Goal: Transaction & Acquisition: Purchase product/service

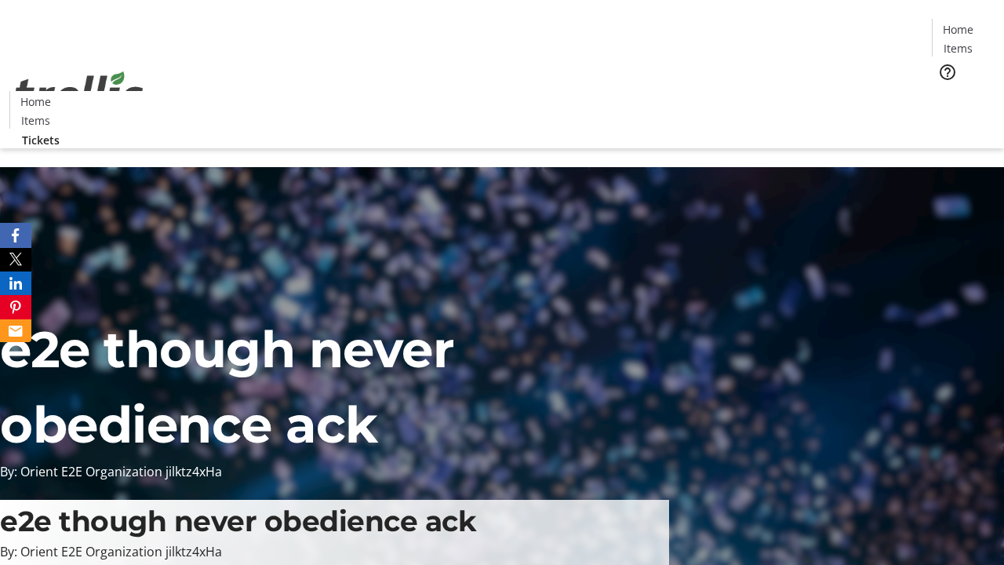
click at [945, 91] on span "Tickets" at bounding box center [964, 99] width 38 height 16
